Goal: Understand process/instructions: Learn how to perform a task or action

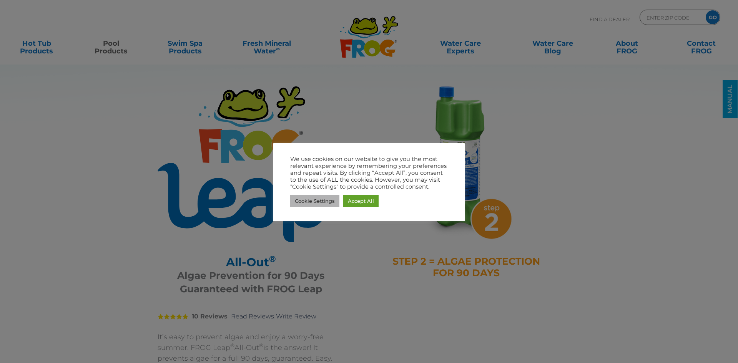
click at [324, 199] on link "Cookie Settings" at bounding box center [314, 201] width 49 height 12
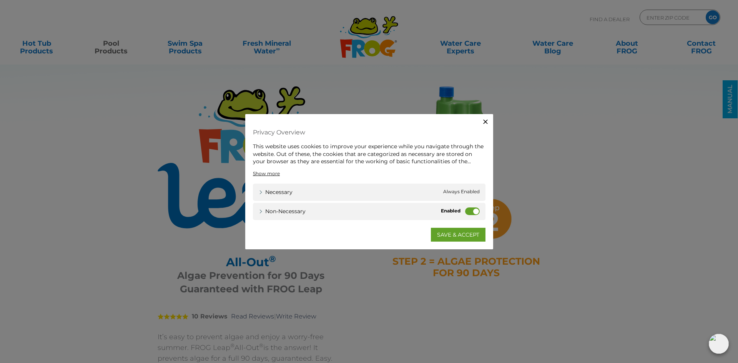
click at [473, 212] on label "Non-necessary" at bounding box center [472, 211] width 15 height 8
click at [0, 0] on input "Non-necessary" at bounding box center [0, 0] width 0 height 0
click at [449, 234] on link "SAVE & ACCEPT" at bounding box center [458, 234] width 55 height 14
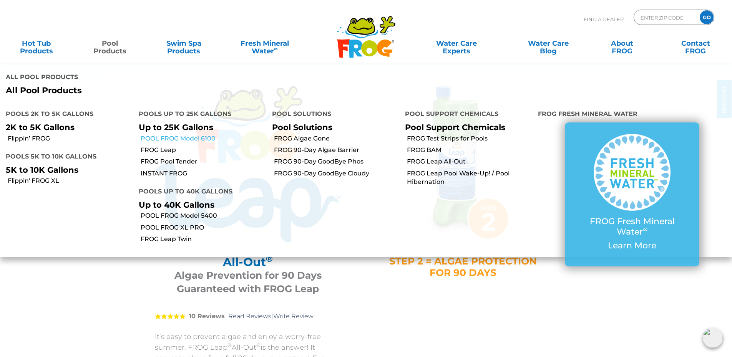
click at [192, 134] on link "POOL FROG Model 6100" at bounding box center [203, 138] width 125 height 8
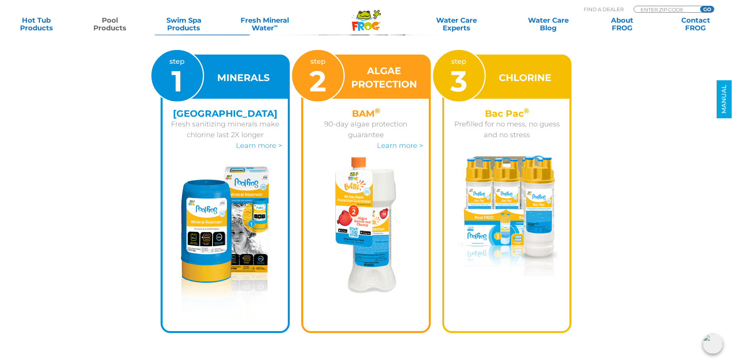
scroll to position [1114, 0]
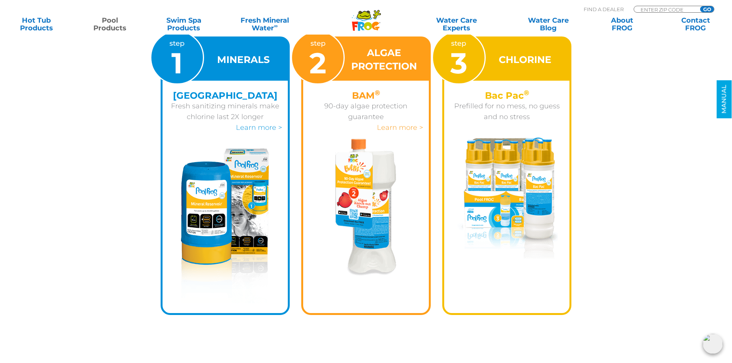
click at [410, 128] on link "Learn more >" at bounding box center [400, 127] width 46 height 8
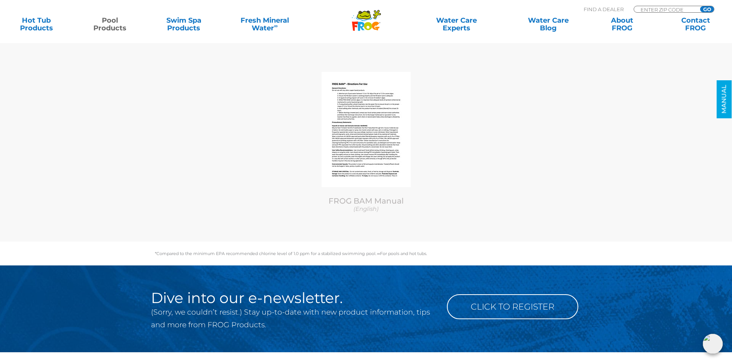
scroll to position [3726, 0]
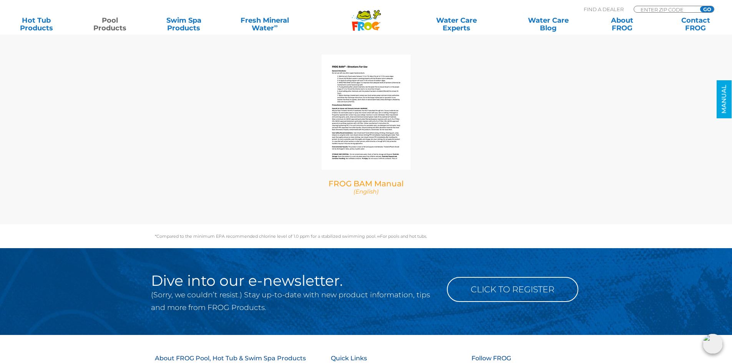
click at [360, 113] on img at bounding box center [366, 112] width 89 height 115
